Goal: Task Accomplishment & Management: Manage account settings

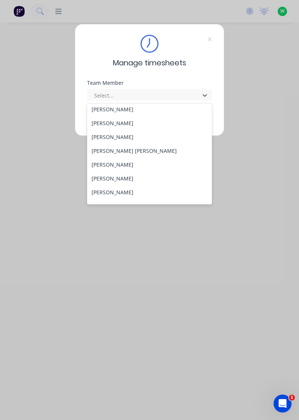
scroll to position [102, 0]
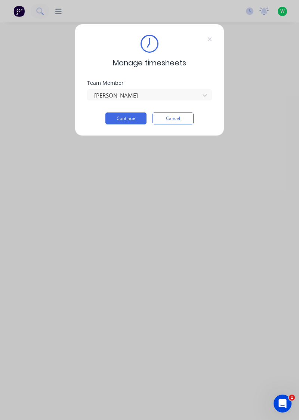
click at [129, 119] on button "Continue" at bounding box center [125, 119] width 41 height 12
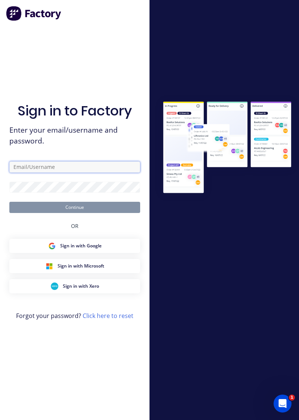
click at [90, 173] on input "text" at bounding box center [74, 166] width 131 height 11
type input "[EMAIL_ADDRESS][DOMAIN_NAME]"
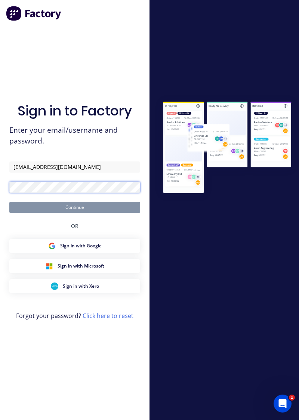
click at [9, 202] on button "Continue" at bounding box center [74, 207] width 131 height 11
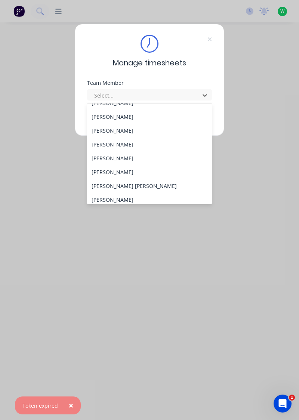
scroll to position [65, 0]
click at [110, 170] on div "[PERSON_NAME]" at bounding box center [149, 171] width 125 height 14
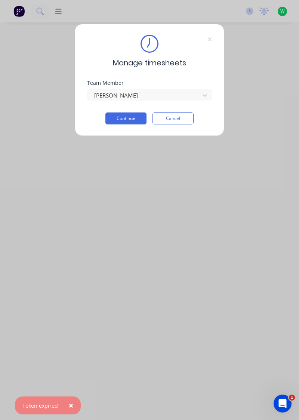
click at [134, 119] on button "Continue" at bounding box center [125, 119] width 41 height 12
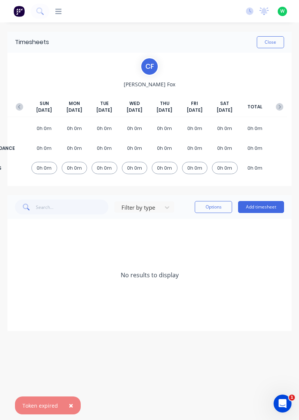
click at [19, 110] on icon "button" at bounding box center [19, 106] width 7 height 7
